Goal: Task Accomplishment & Management: Manage account settings

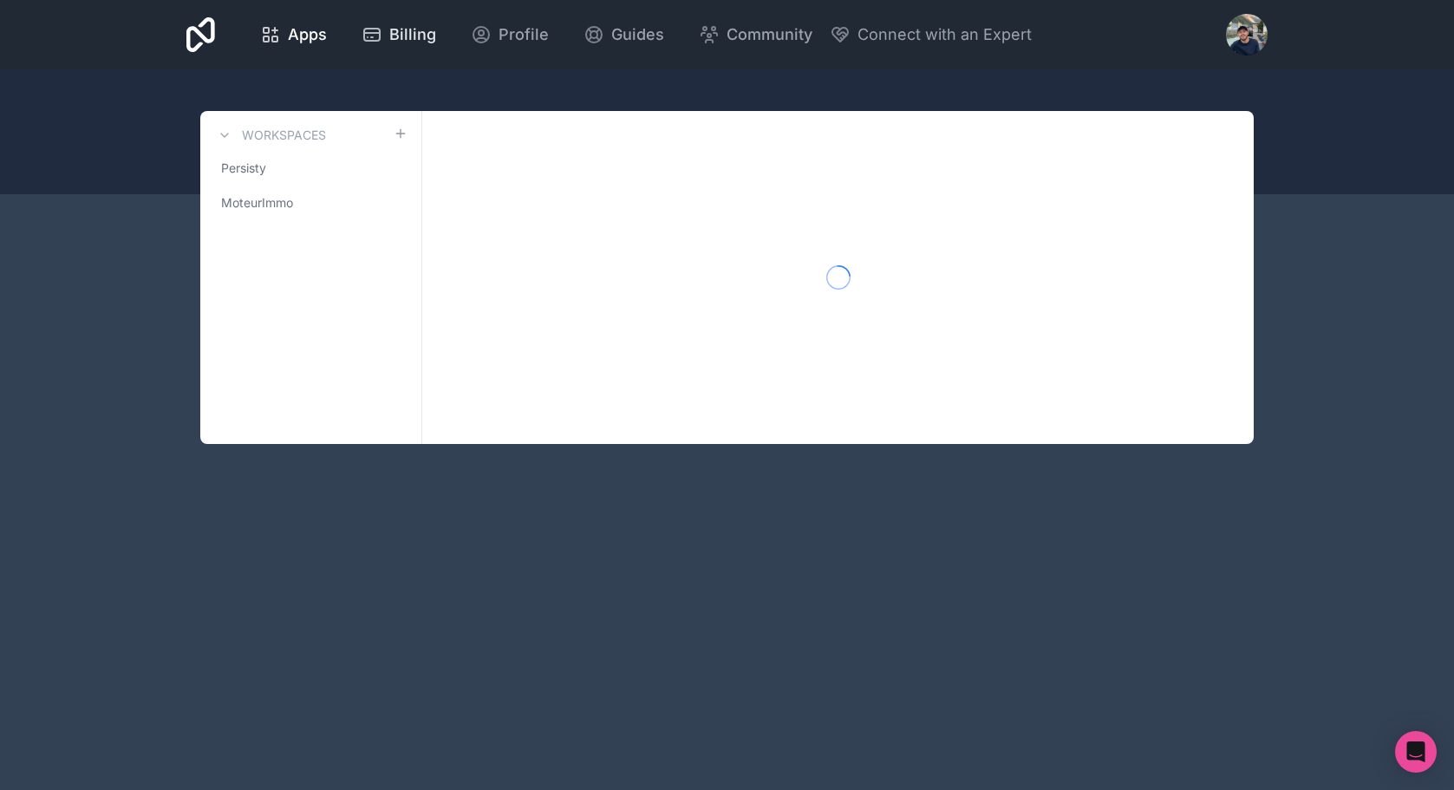
click at [406, 36] on span "Billing" at bounding box center [412, 35] width 47 height 24
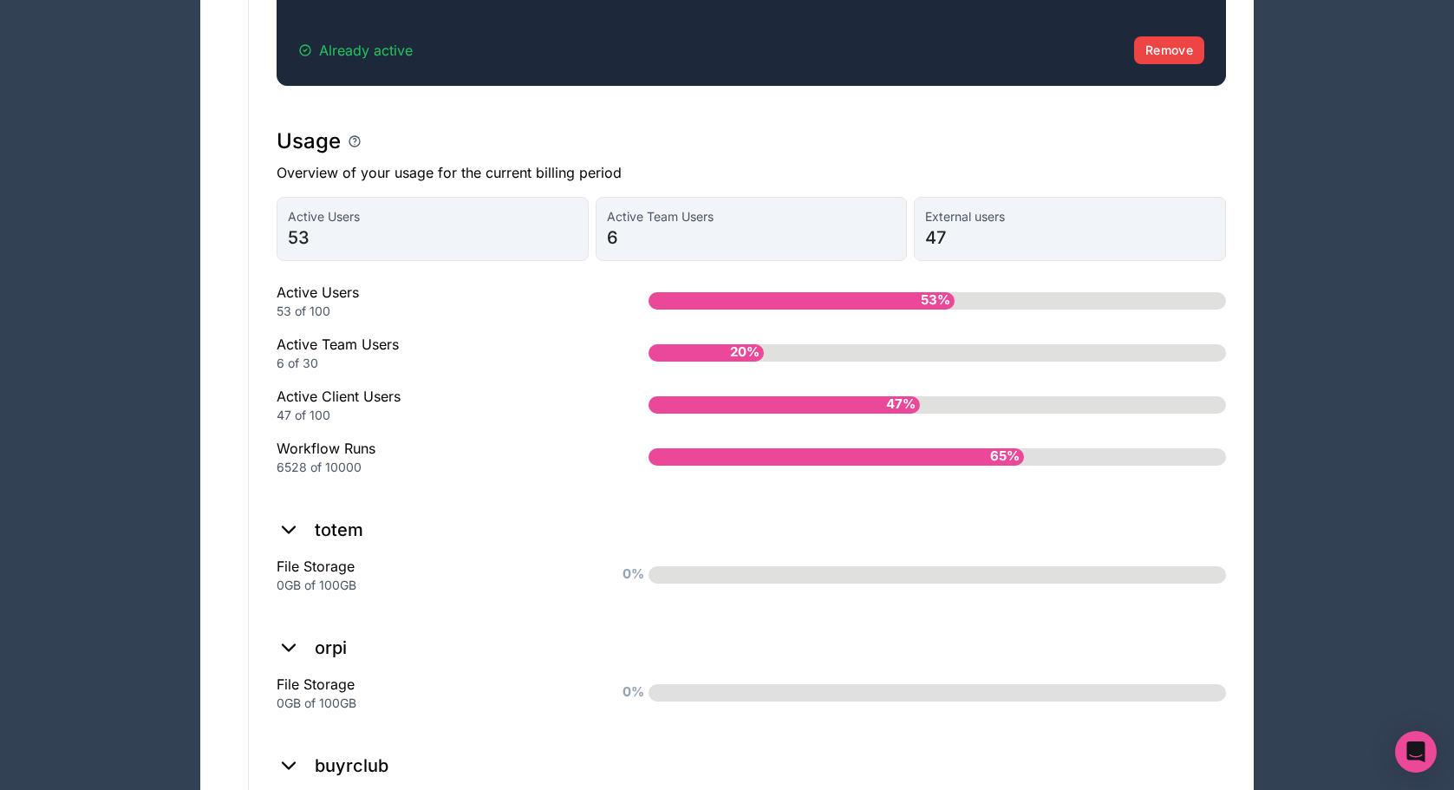
scroll to position [1304, 0]
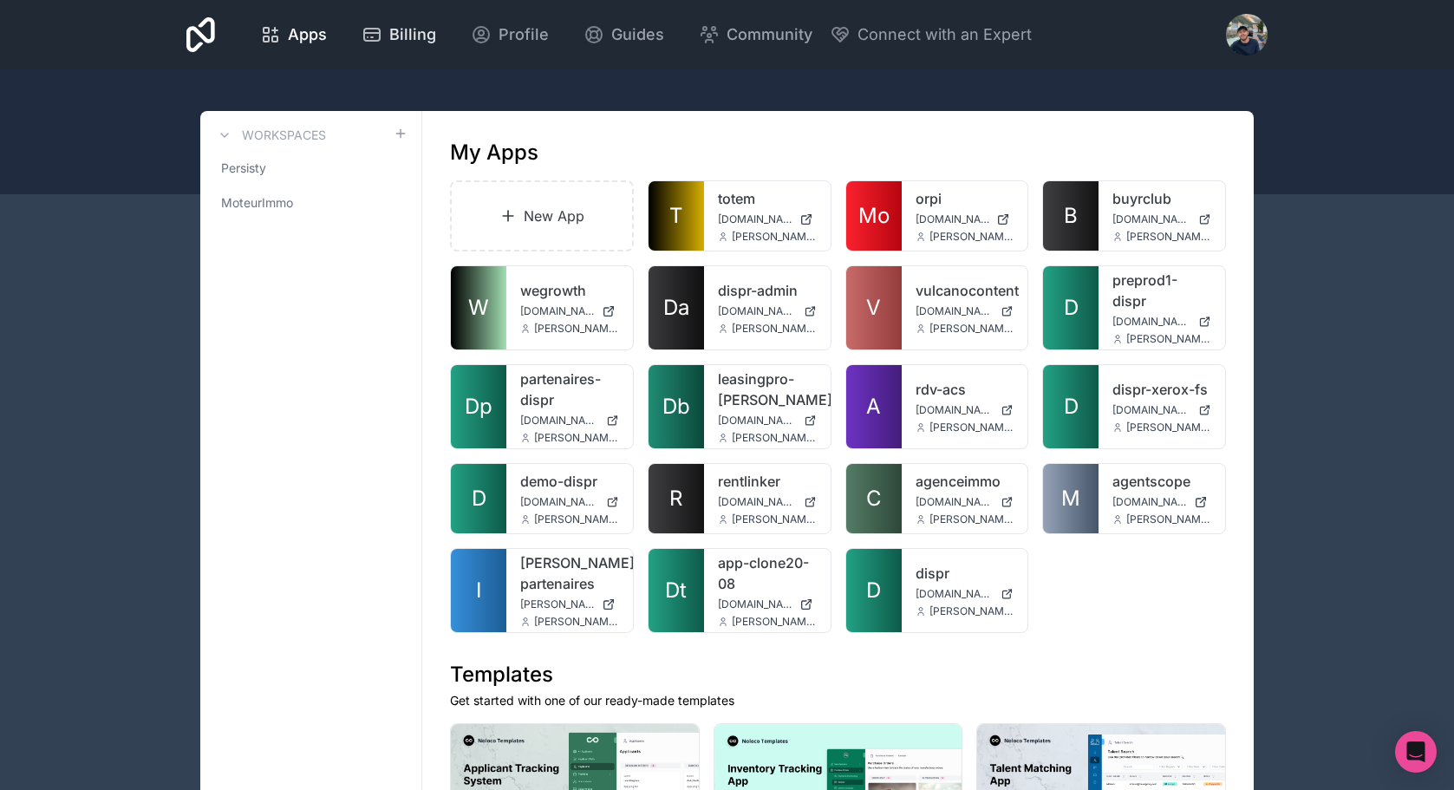
click at [416, 25] on span "Billing" at bounding box center [412, 35] width 47 height 24
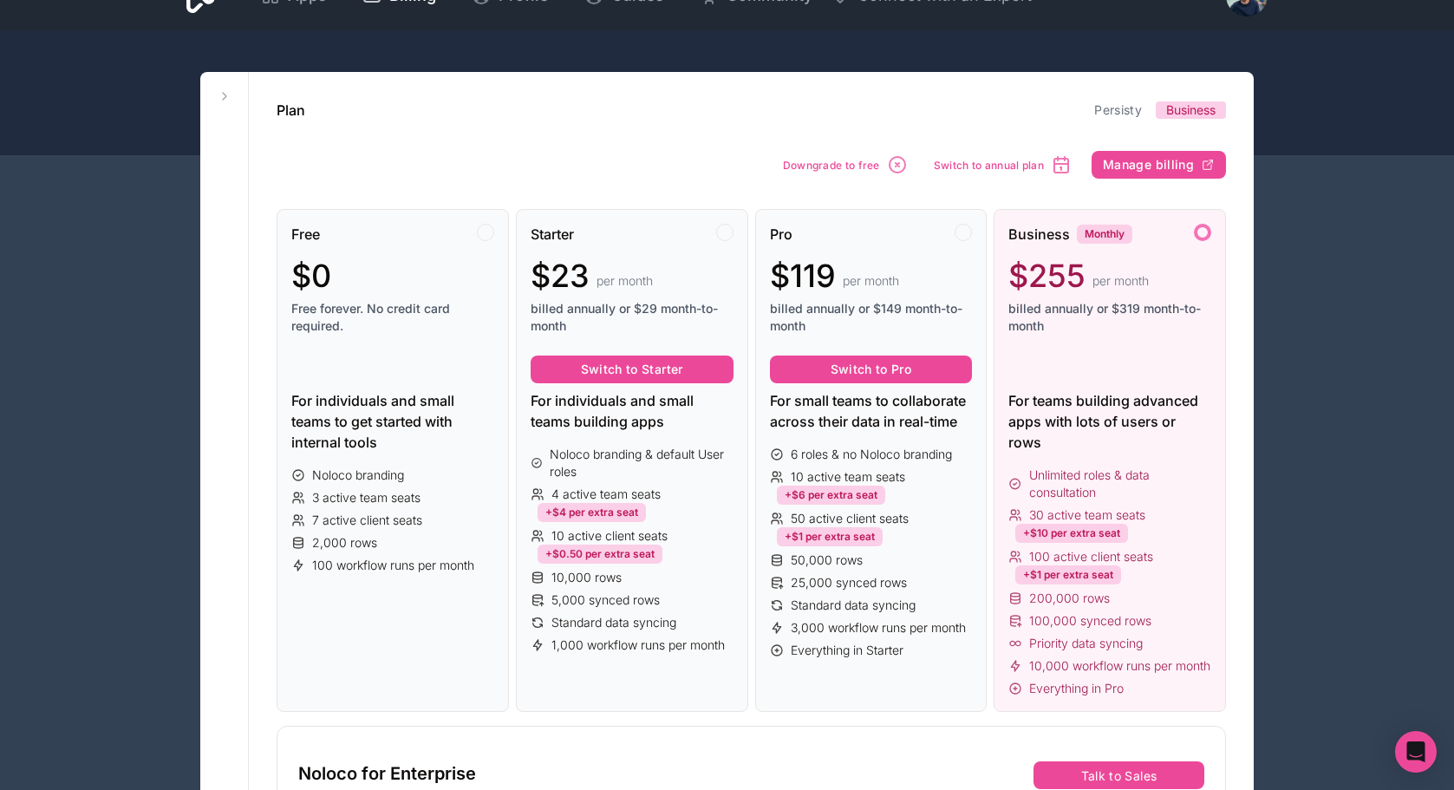
scroll to position [79, 0]
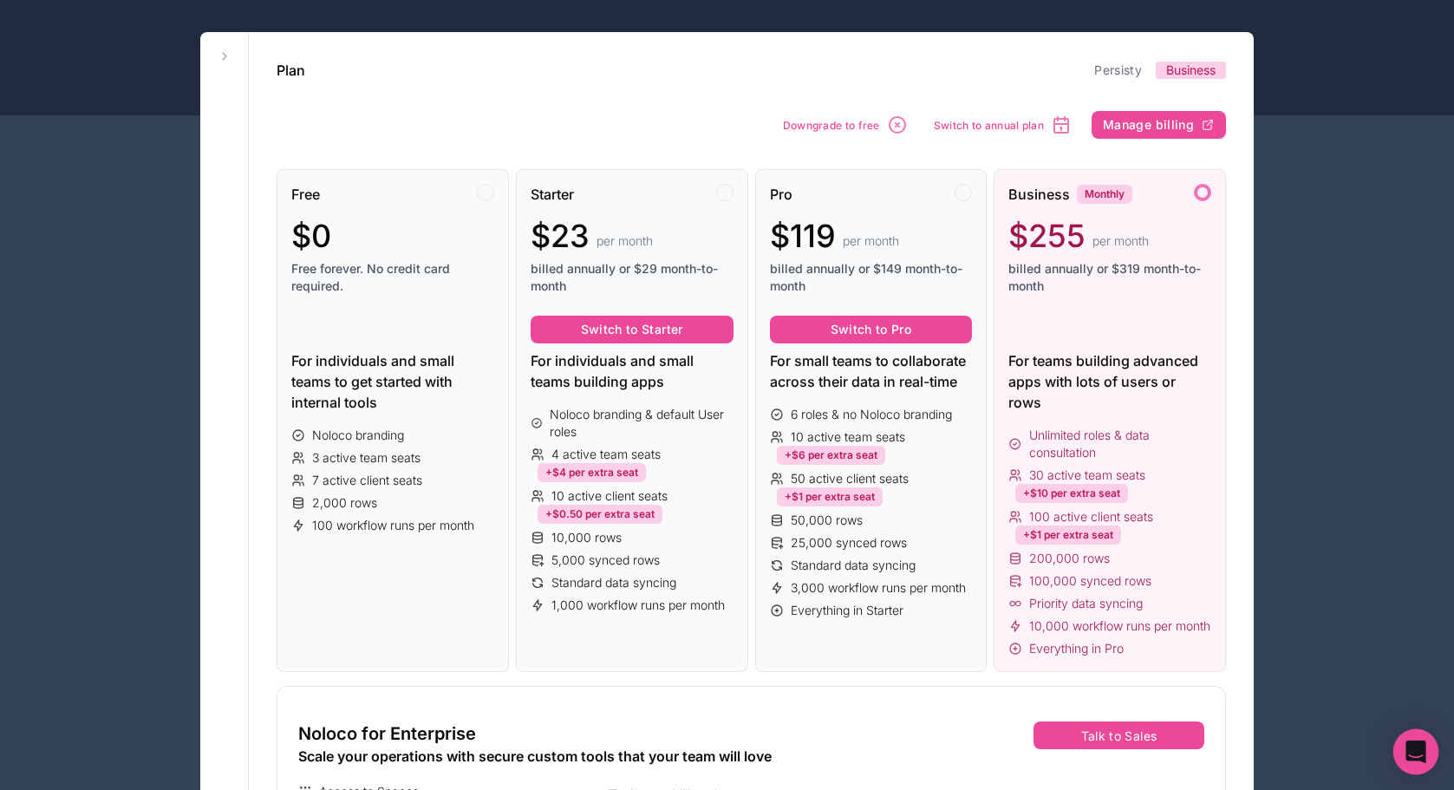
click at [1416, 747] on icon "Open Intercom Messenger" at bounding box center [1416, 752] width 20 height 23
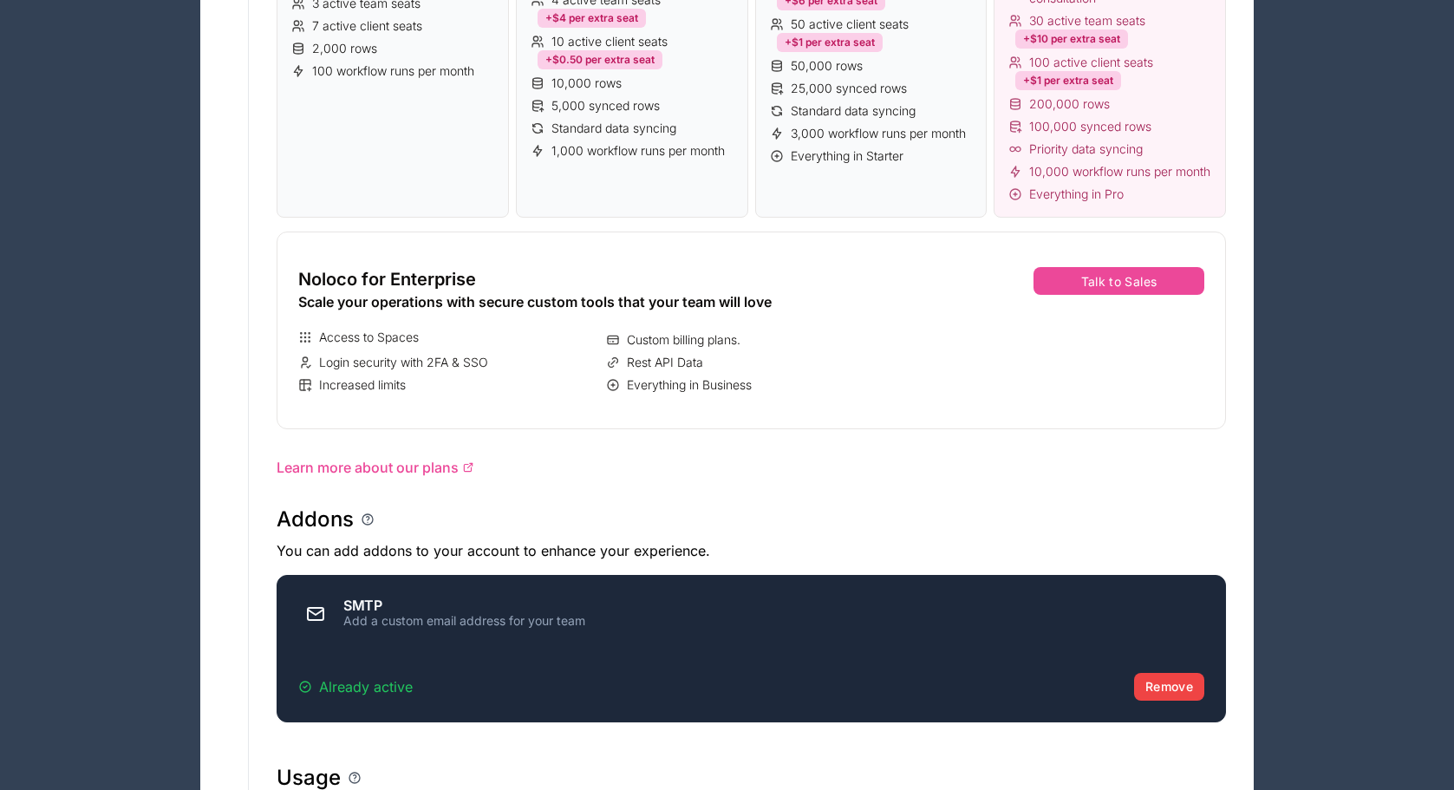
scroll to position [0, 0]
